Goal: Task Accomplishment & Management: Use online tool/utility

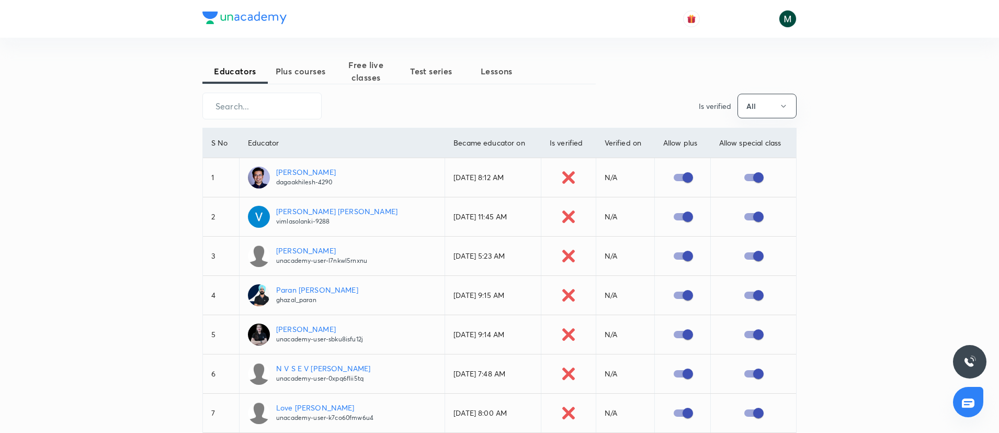
drag, startPoint x: 309, startPoint y: 76, endPoint x: 301, endPoint y: 82, distance: 9.4
click at [309, 76] on span "Plus courses" at bounding box center [300, 71] width 65 height 13
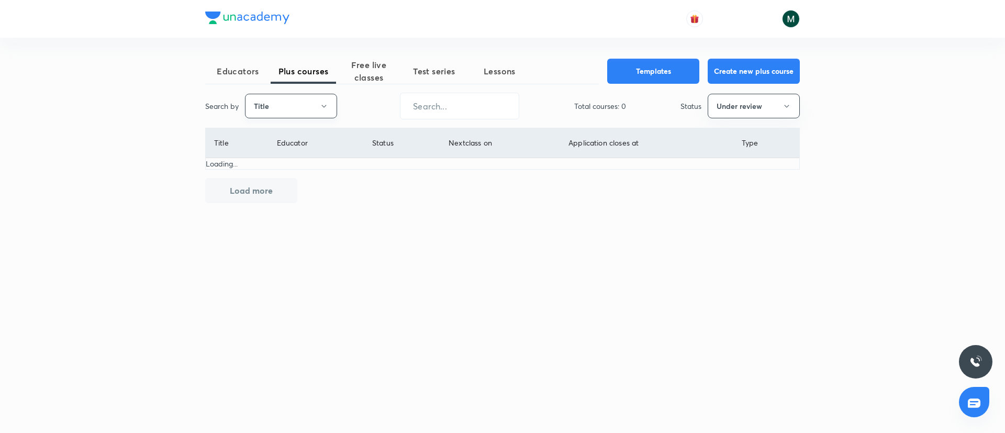
click at [262, 102] on button "Title" at bounding box center [291, 106] width 92 height 25
click at [271, 156] on span "Username" at bounding box center [291, 157] width 78 height 11
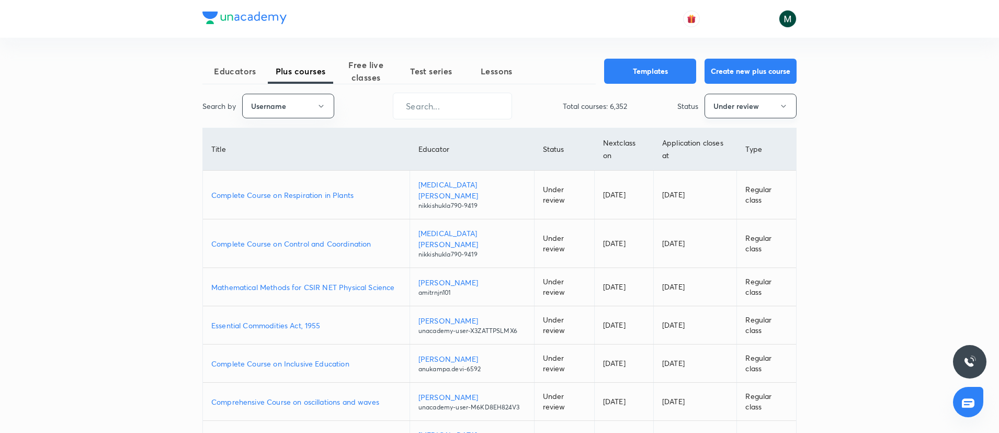
click at [729, 106] on button "Under review" at bounding box center [751, 106] width 92 height 25
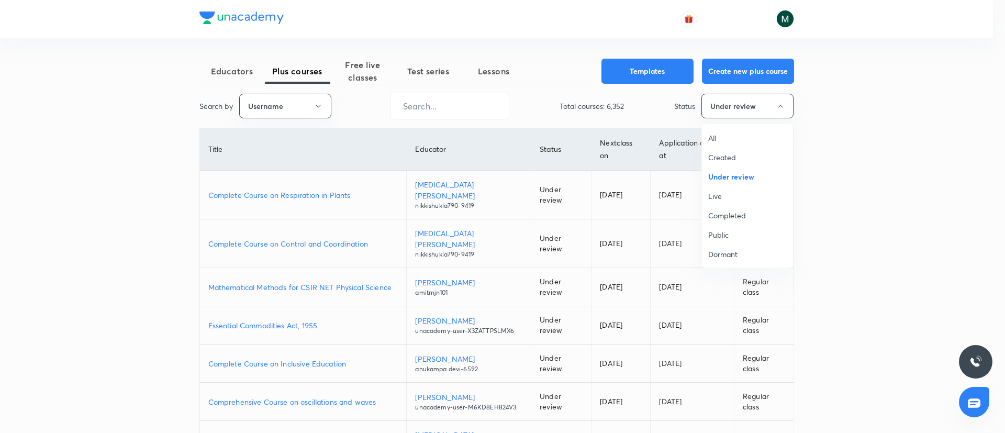
click at [717, 141] on span "All" at bounding box center [747, 137] width 78 height 11
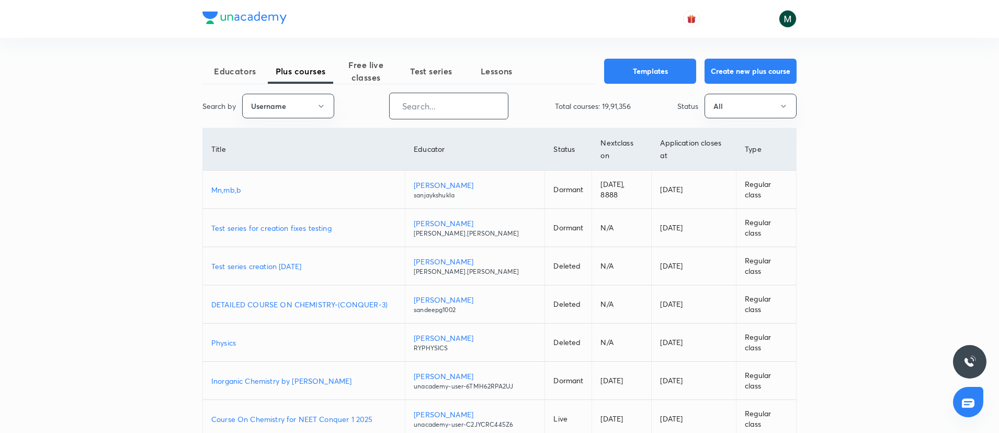
click at [452, 102] on input "text" at bounding box center [449, 106] width 118 height 27
paste input "unacademy-user-641B5I3BQVX2"
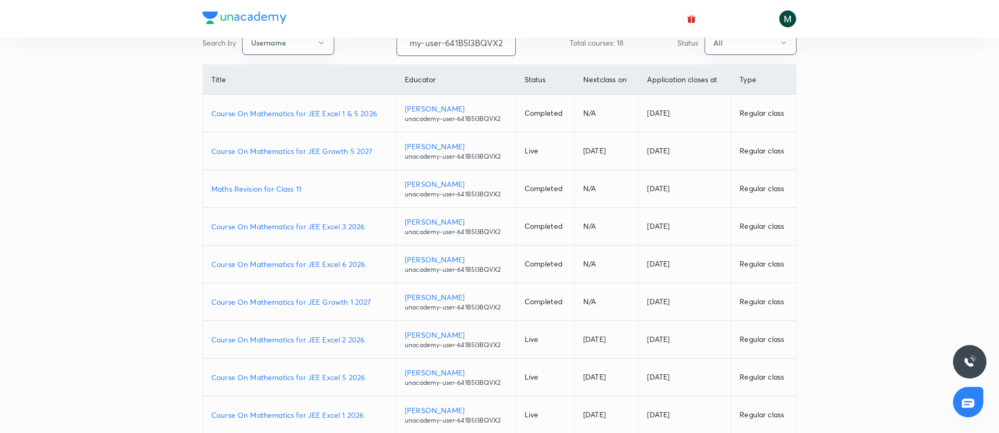
scroll to position [105, 0]
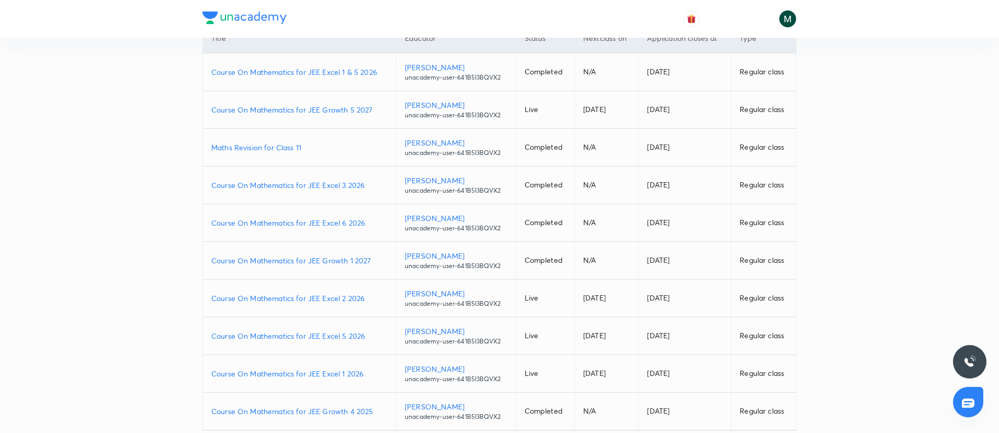
type input "unacademy-user-641B5I3BQVX2"
click at [323, 261] on p "Course On Mathematics for JEE Growth 1 2027" at bounding box center [299, 260] width 176 height 11
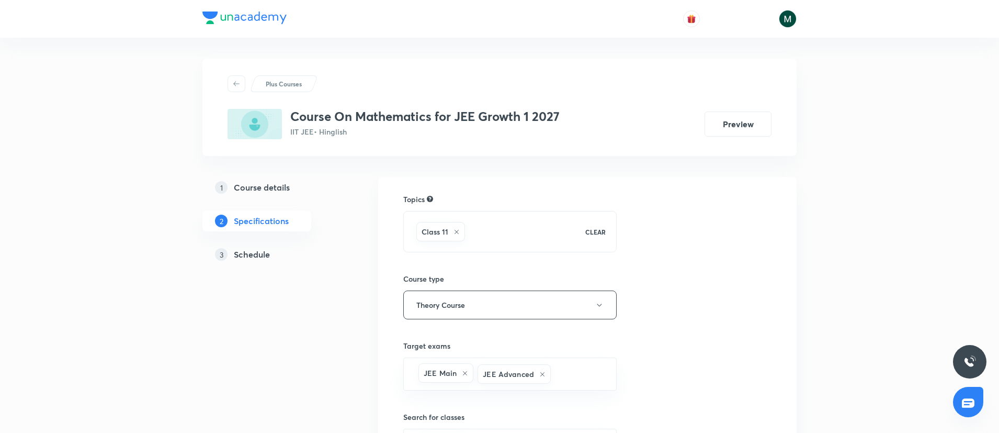
drag, startPoint x: 248, startPoint y: 257, endPoint x: 255, endPoint y: 257, distance: 7.3
click at [248, 257] on h5 "Schedule" at bounding box center [252, 254] width 36 height 13
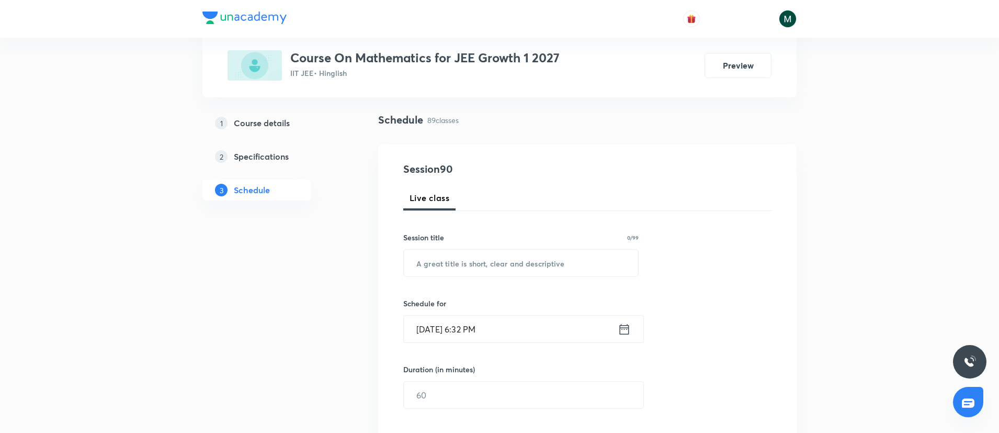
scroll to position [157, 0]
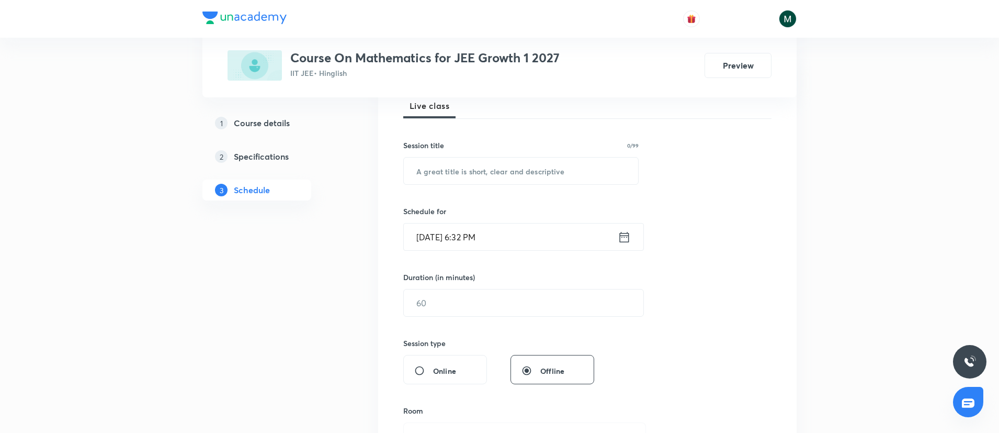
click at [524, 238] on input "Oct 5, 2025, 6:32 PM" at bounding box center [511, 236] width 214 height 27
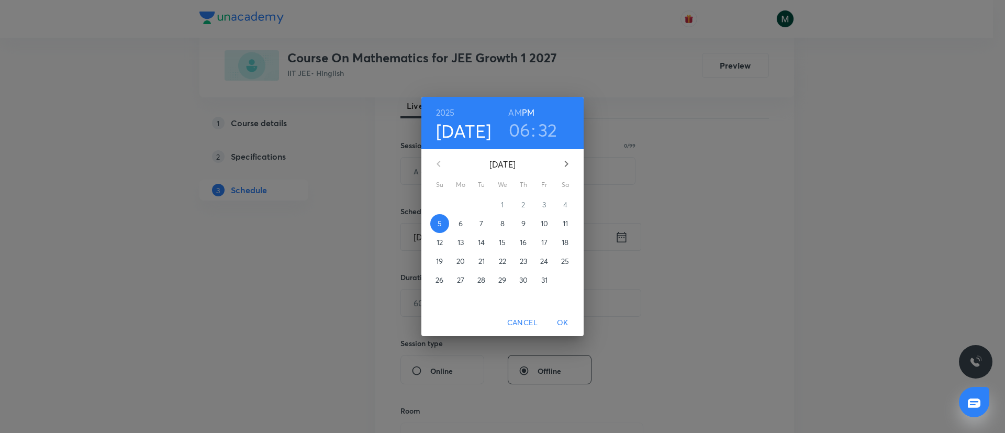
click at [459, 224] on p "6" at bounding box center [460, 223] width 4 height 10
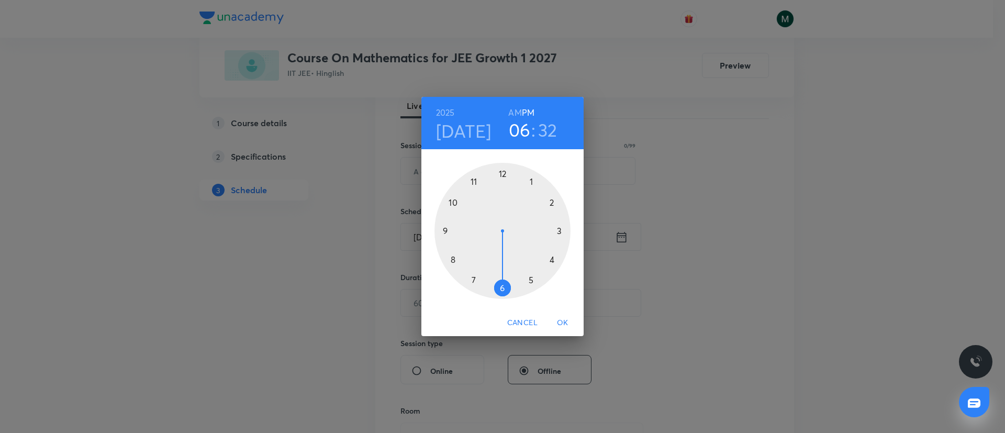
click at [476, 277] on div at bounding box center [502, 231] width 136 height 136
drag, startPoint x: 485, startPoint y: 289, endPoint x: 500, endPoint y: 300, distance: 18.7
click at [500, 300] on div "00 05 10 15 20 25 30 35 40 45 50 55" at bounding box center [502, 229] width 162 height 160
click at [765, 164] on div "2025 Oct 6 07 : 30 AM PM 00 05 10 15 20 25 30 35 40 45 50 55 Cancel OK" at bounding box center [502, 216] width 1005 height 433
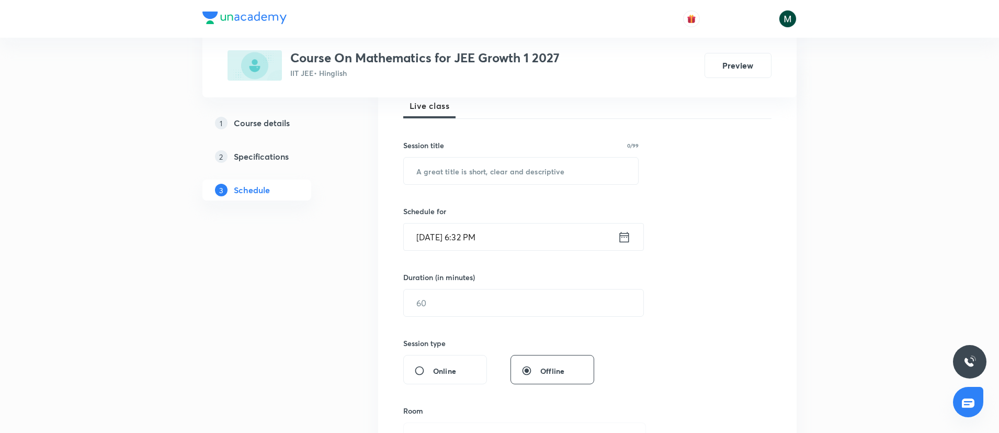
scroll to position [262, 0]
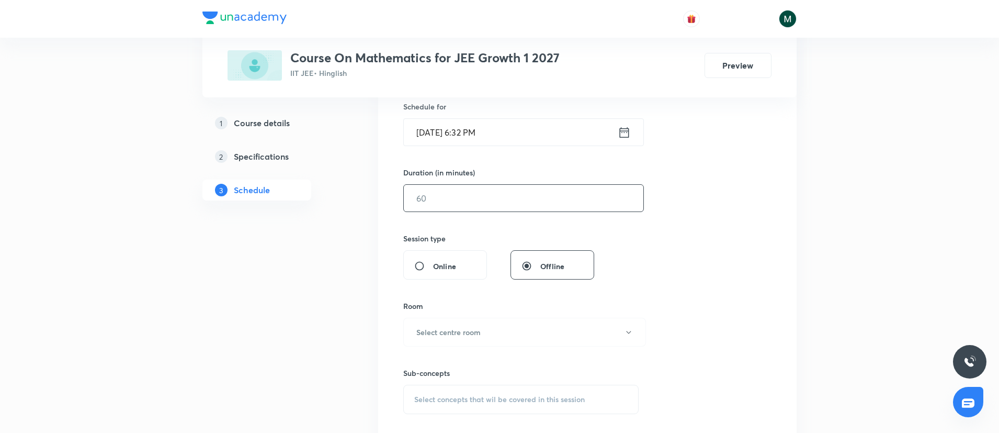
click at [435, 207] on input "text" at bounding box center [524, 198] width 240 height 27
type input "90"
click at [725, 257] on div "Session 90 Live class Session title 0/99 ​ Schedule for Oct 5, 2025, 6:32 PM ​ …" at bounding box center [587, 209] width 368 height 491
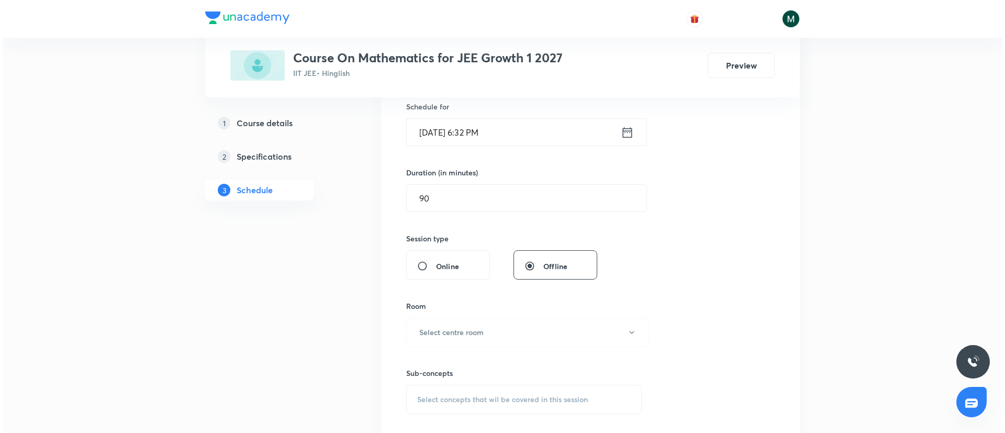
scroll to position [366, 0]
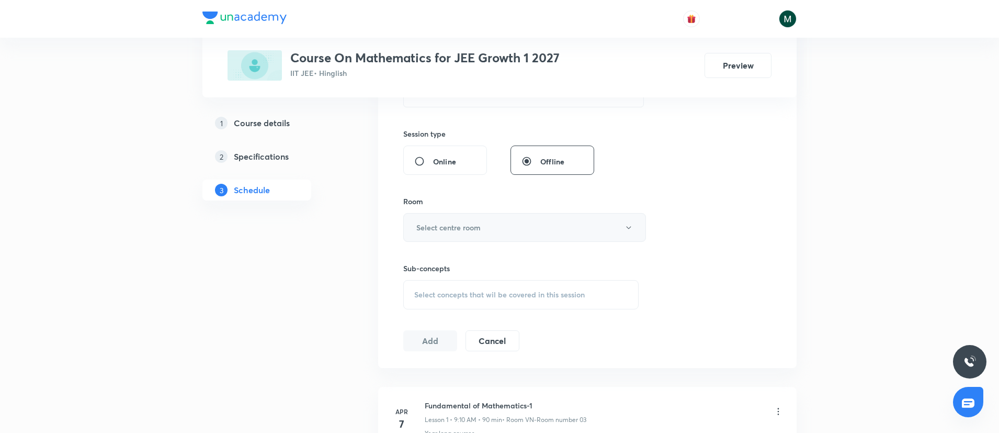
click at [480, 232] on h6 "Select centre room" at bounding box center [448, 227] width 64 height 11
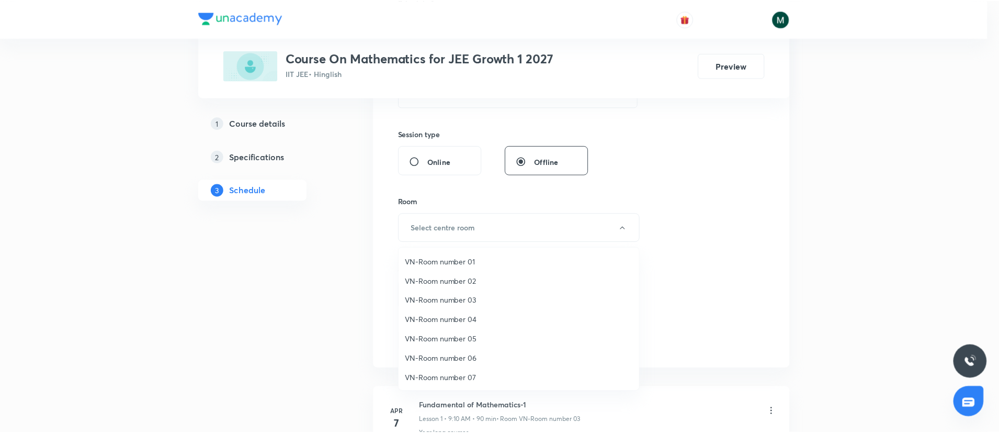
scroll to position [20, 0]
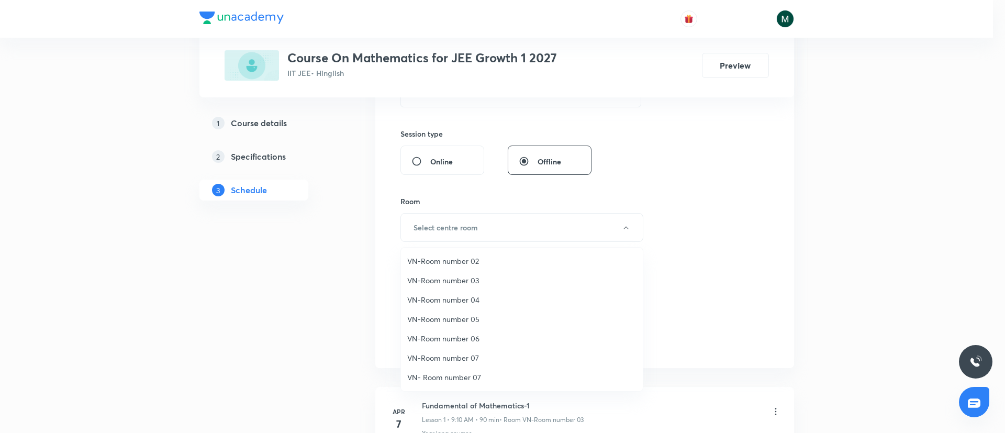
click at [457, 285] on span "VN-Room number 03" at bounding box center [521, 280] width 229 height 11
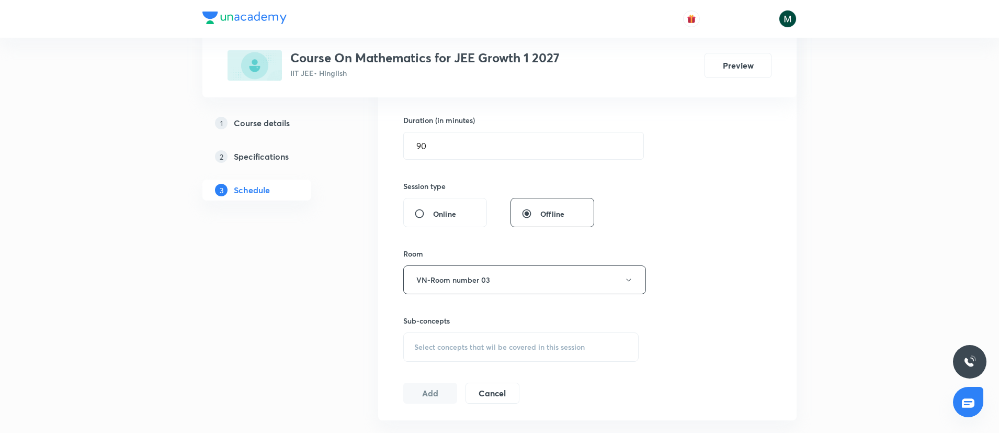
scroll to position [105, 0]
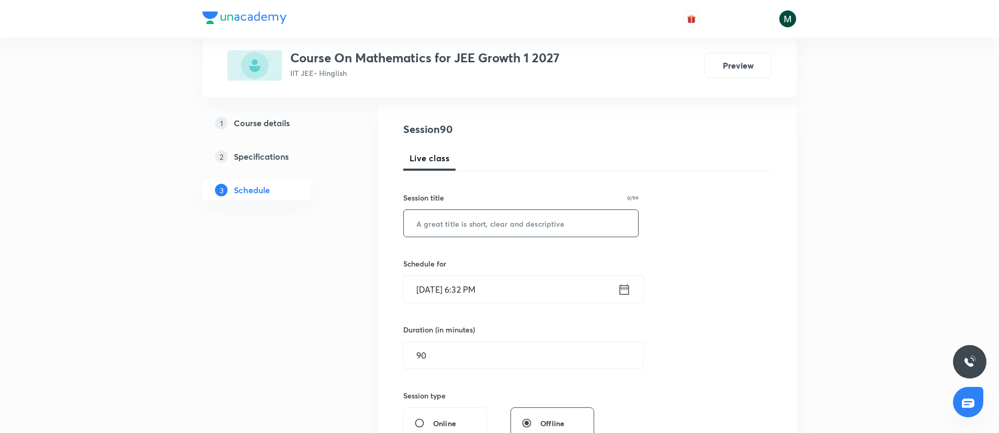
click at [541, 227] on input "text" at bounding box center [521, 223] width 234 height 27
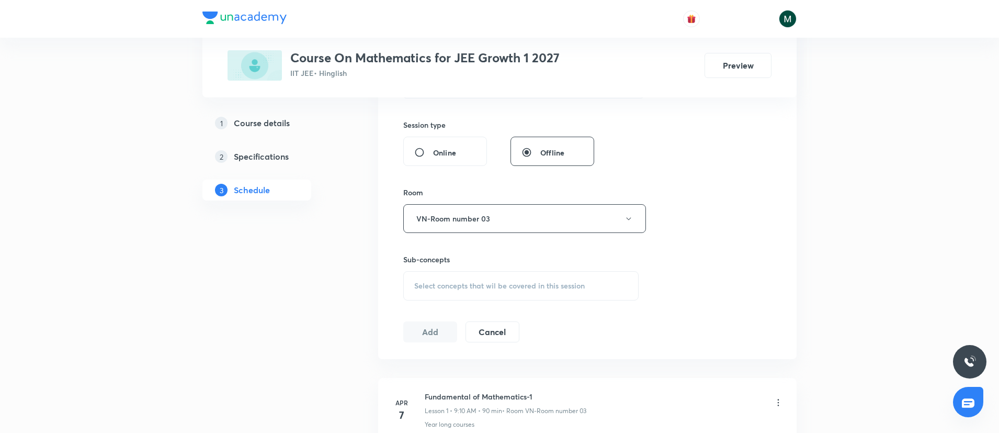
scroll to position [471, 0]
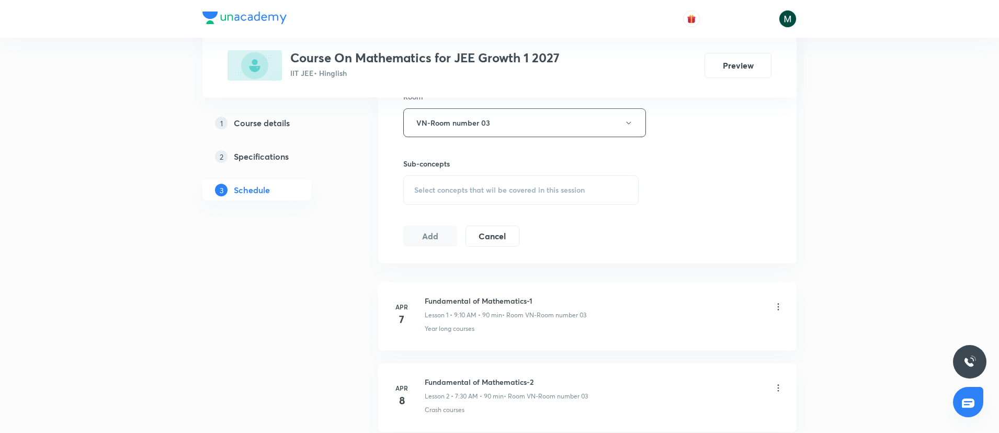
type input "Circles"
click at [497, 189] on span "Select concepts that wil be covered in this session" at bounding box center [499, 190] width 171 height 8
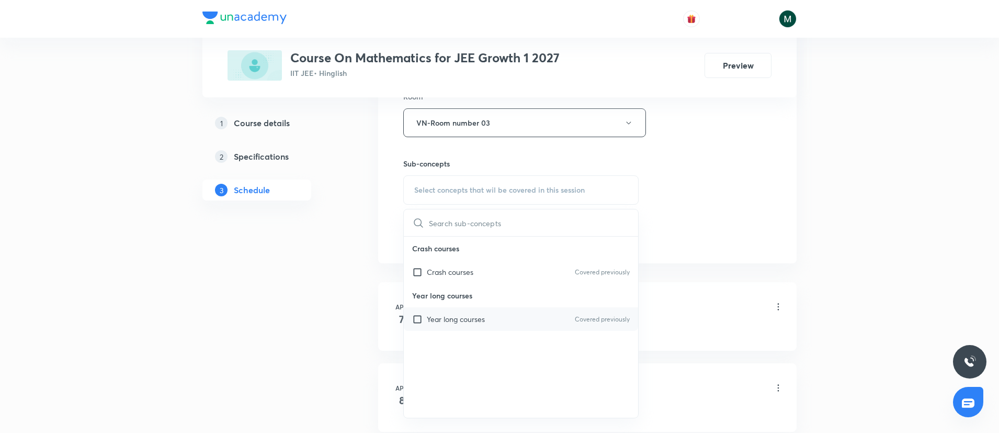
click at [521, 315] on div "Year long courses Covered previously" at bounding box center [521, 319] width 234 height 24
checkbox input "true"
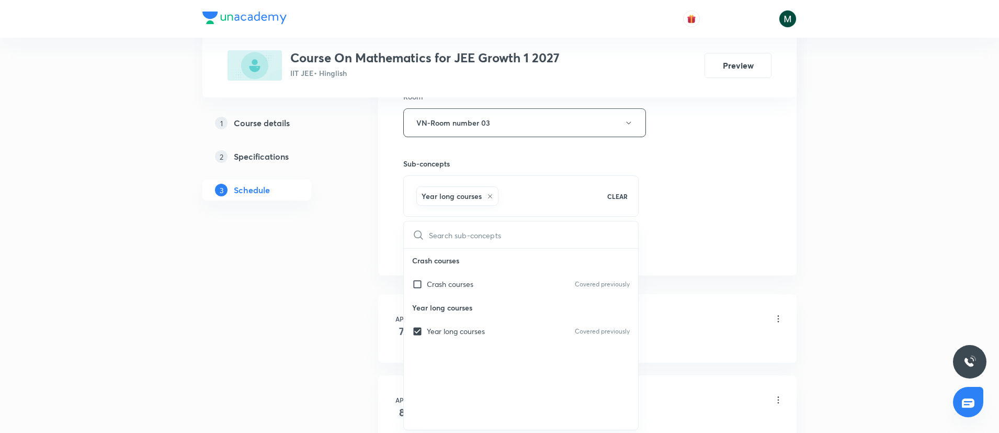
click at [774, 243] on div "Session 90 Live class Session title 7/99 Circles ​ Schedule for Oct 5, 2025, 6:…" at bounding box center [587, 6] width 419 height 537
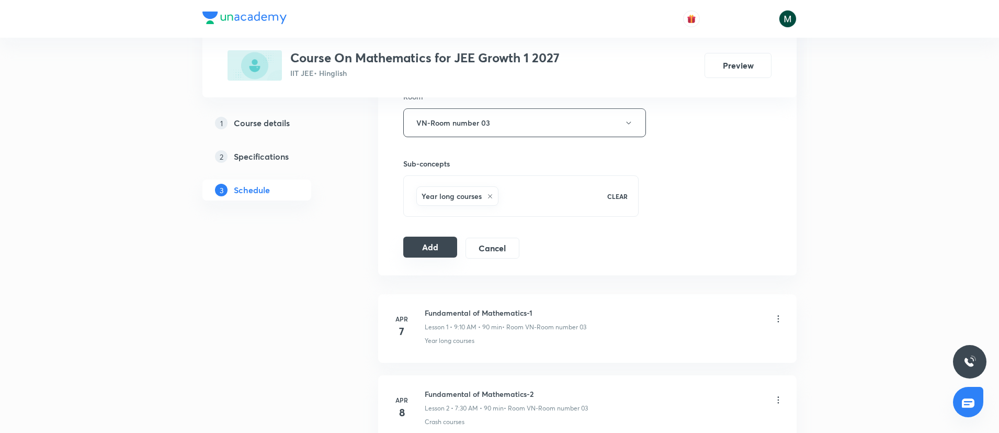
click at [422, 251] on button "Add" at bounding box center [430, 247] width 54 height 21
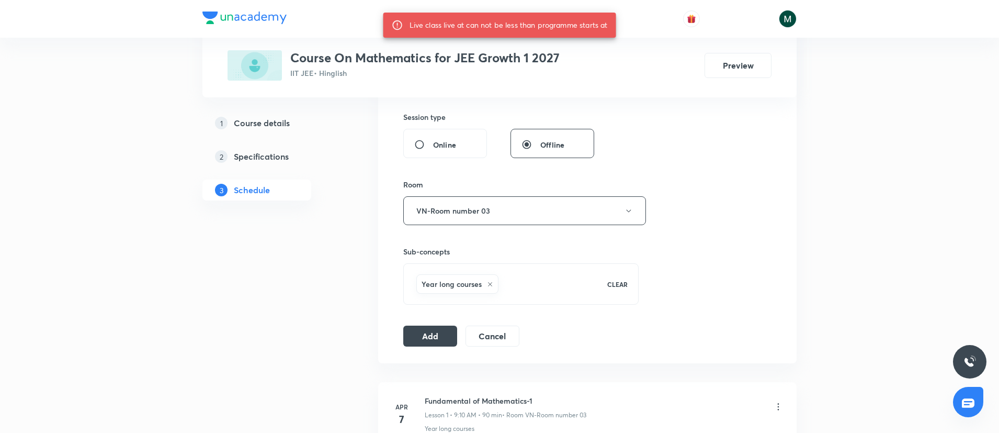
scroll to position [262, 0]
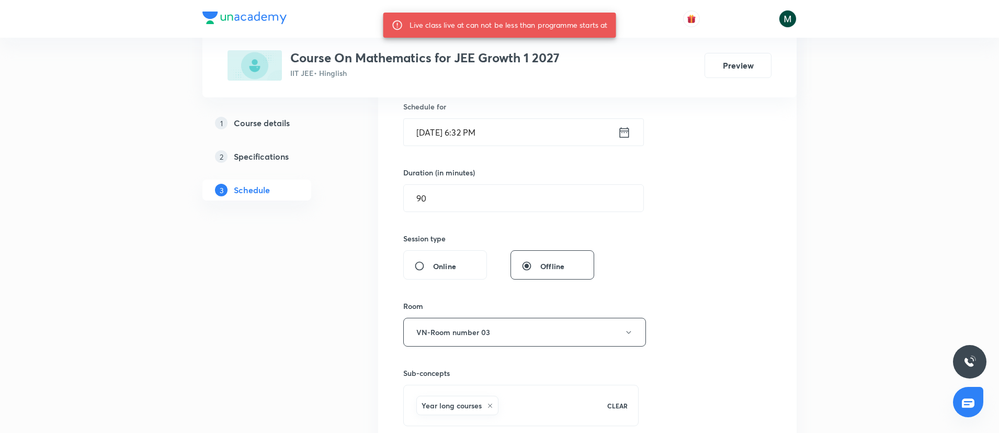
click at [561, 133] on input "Oct 5, 2025, 6:32 PM" at bounding box center [511, 132] width 214 height 27
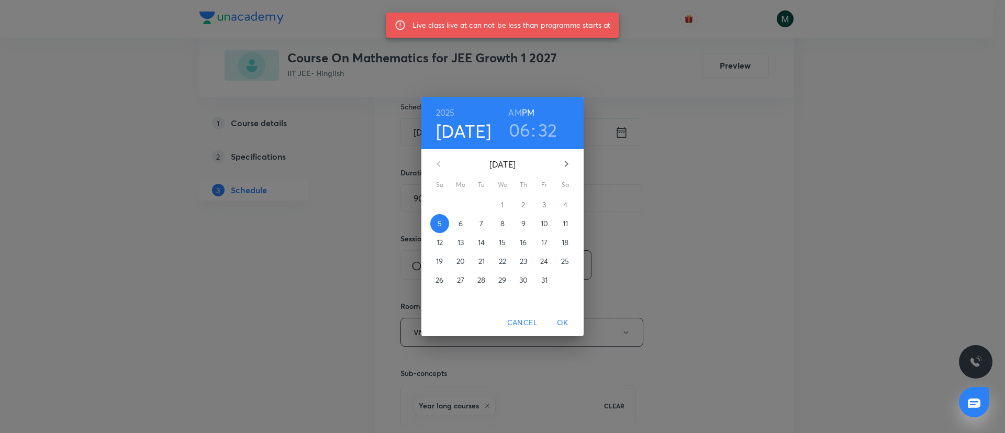
click at [462, 224] on p "6" at bounding box center [460, 223] width 4 height 10
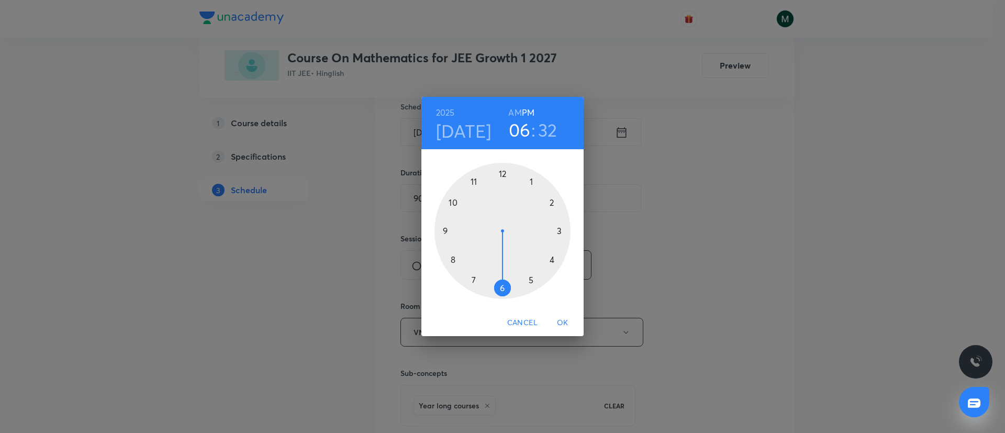
click at [478, 275] on div at bounding box center [502, 231] width 136 height 136
click at [513, 112] on h6 "AM" at bounding box center [514, 112] width 13 height 15
drag, startPoint x: 488, startPoint y: 284, endPoint x: 502, endPoint y: 289, distance: 14.9
click at [502, 289] on div at bounding box center [502, 231] width 136 height 136
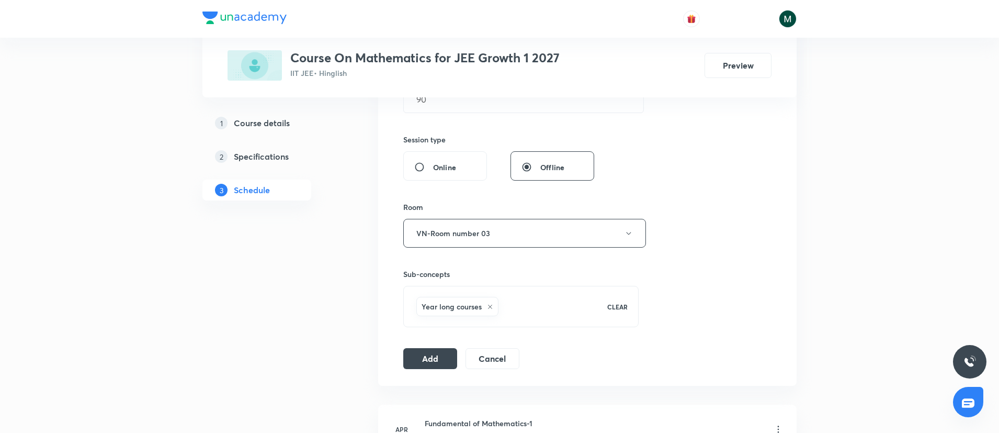
scroll to position [448, 0]
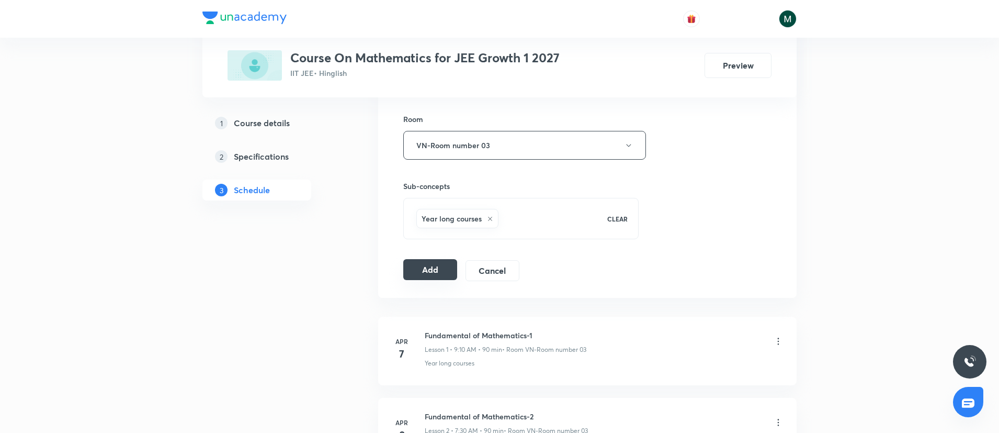
click at [423, 272] on button "Add" at bounding box center [430, 269] width 54 height 21
